Goal: Task Accomplishment & Management: Manage account settings

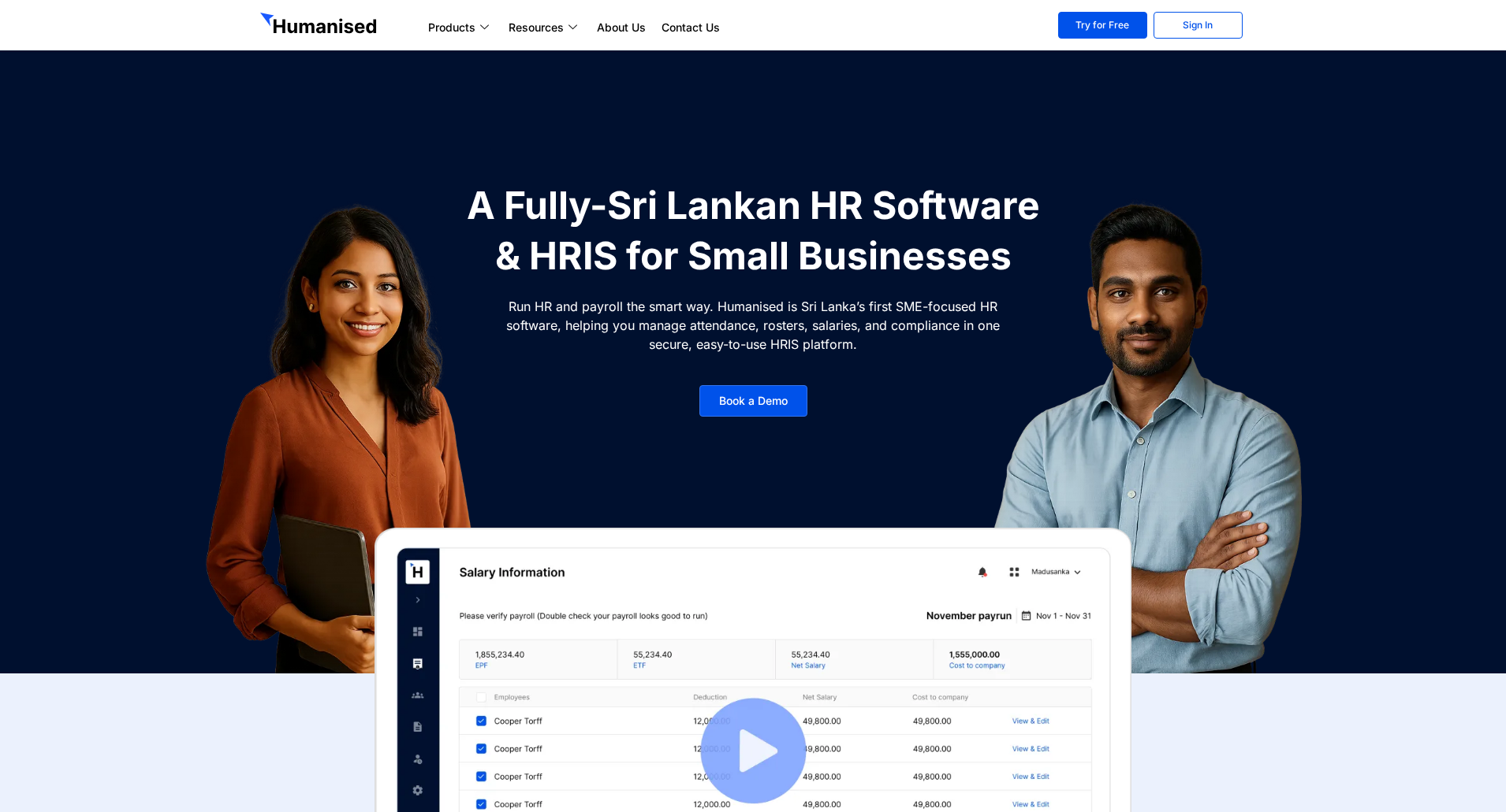
click at [904, 456] on div at bounding box center [1148, 436] width 592 height 512
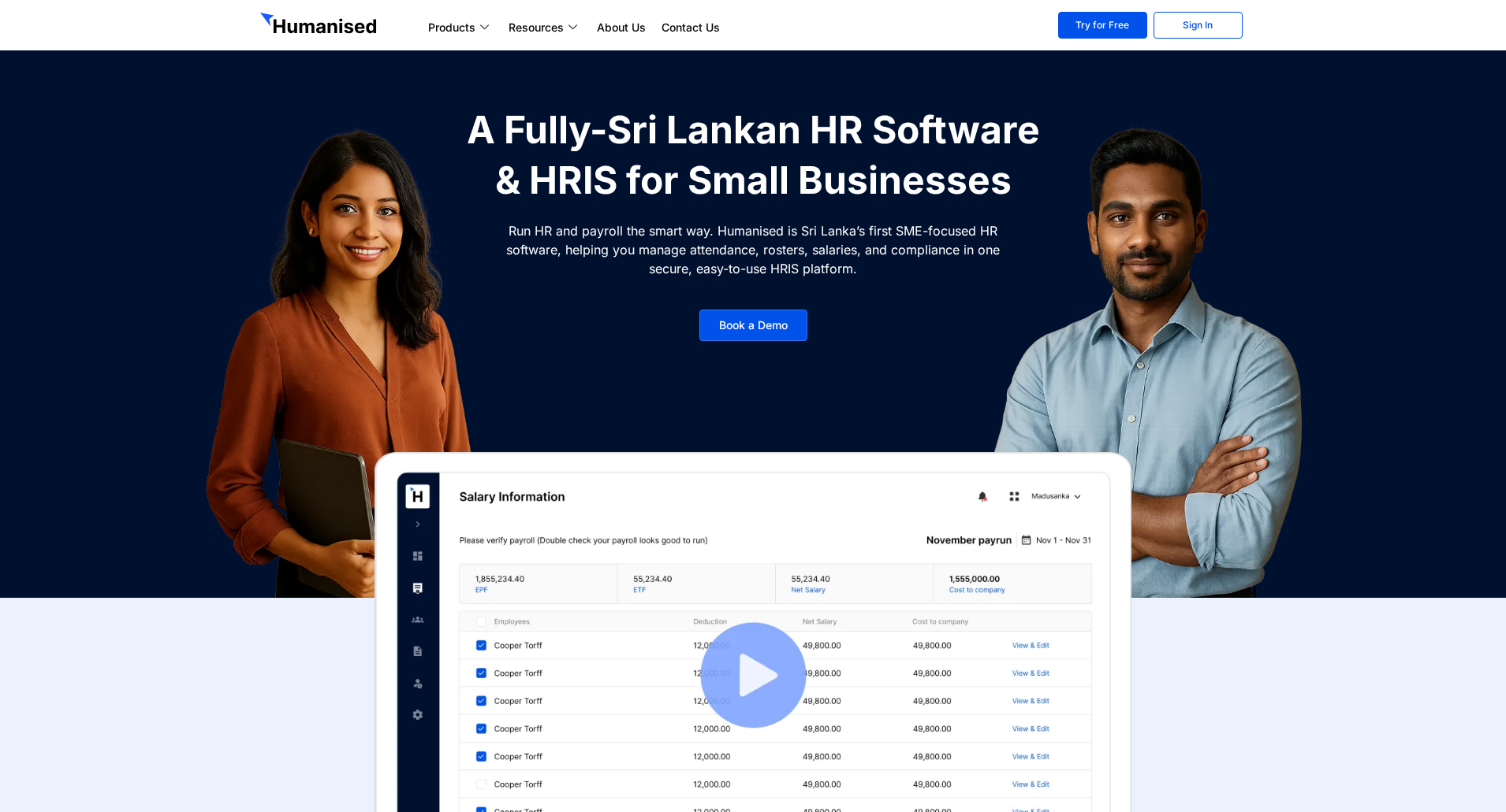
scroll to position [157, 0]
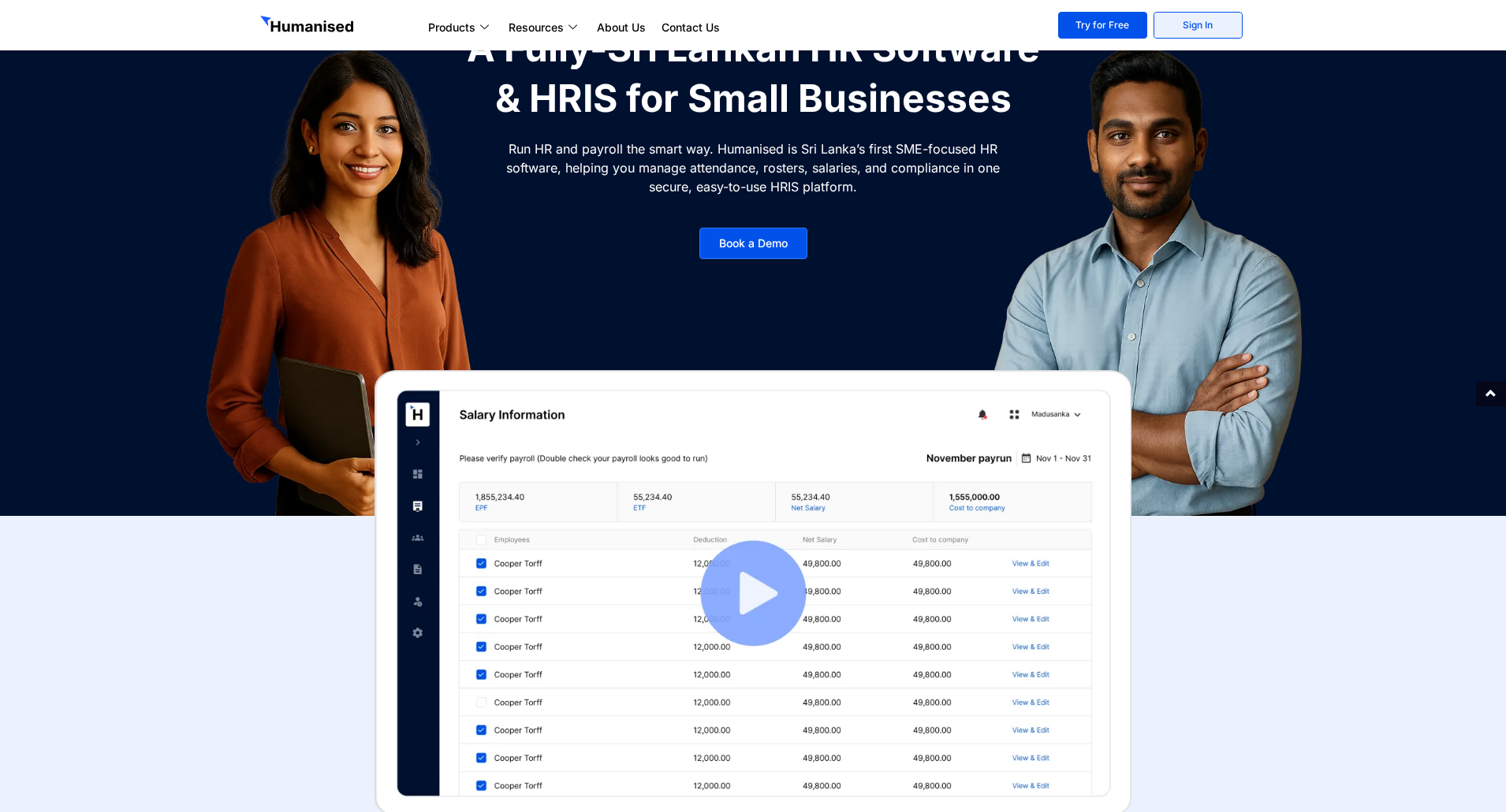
click at [1183, 34] on link "Sign In" at bounding box center [1198, 25] width 89 height 27
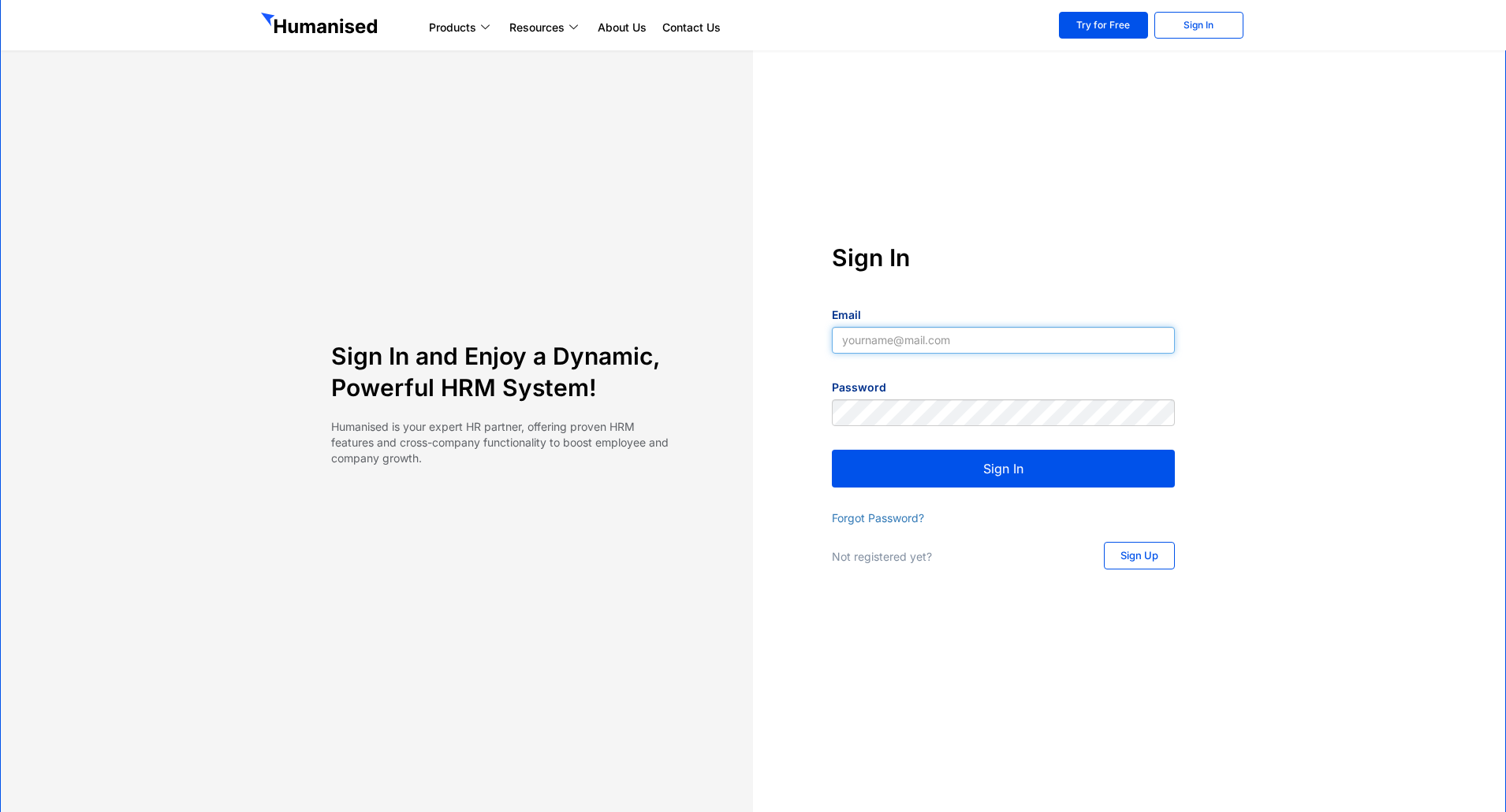
click at [894, 343] on input "Email" at bounding box center [1004, 340] width 343 height 27
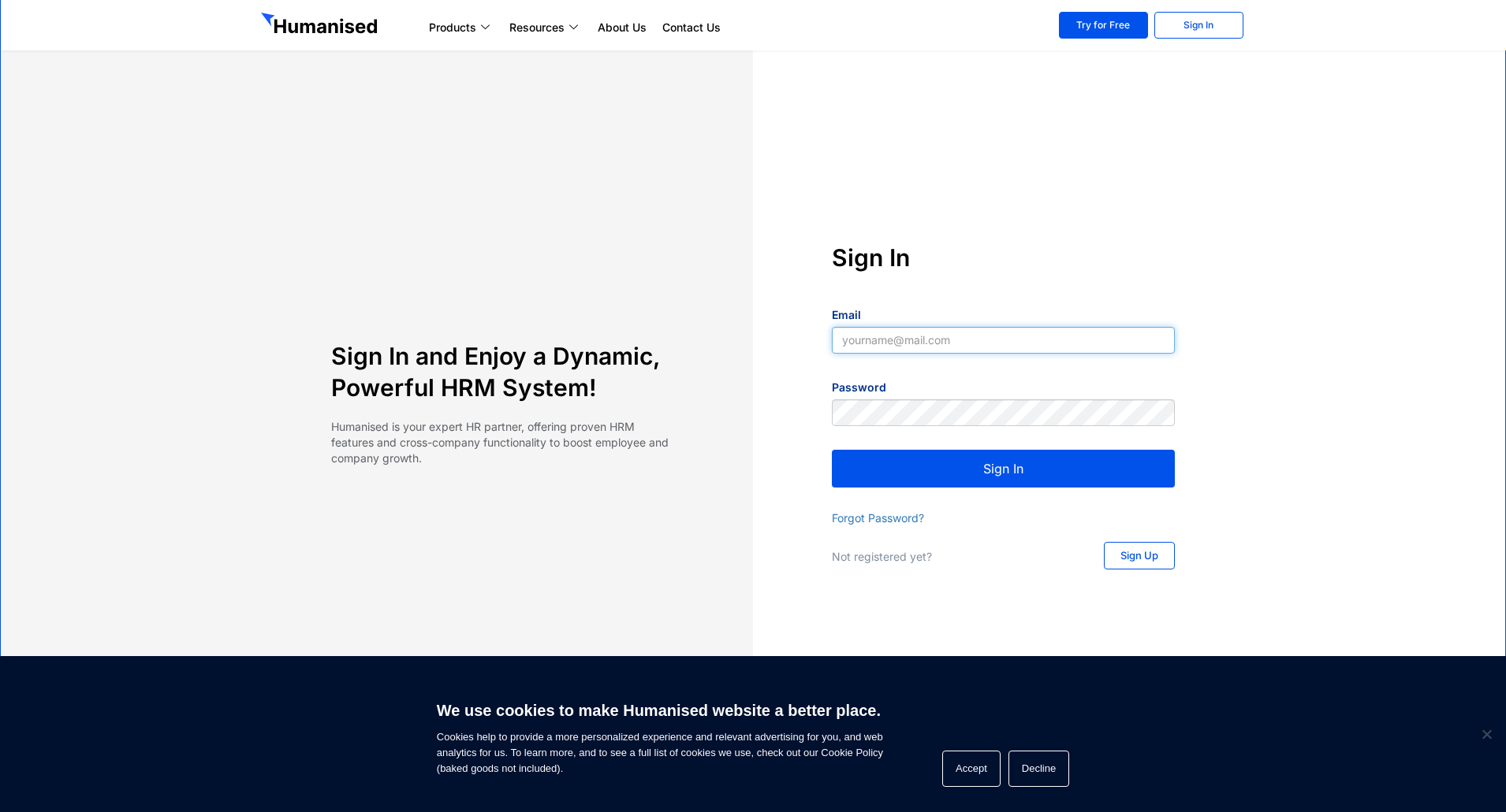
click at [890, 347] on input "Email" at bounding box center [1004, 340] width 343 height 27
type input "lakmini.perera@xyicon.com"
click at [918, 484] on button "Sign In" at bounding box center [1004, 469] width 343 height 38
